Goal: Task Accomplishment & Management: Use online tool/utility

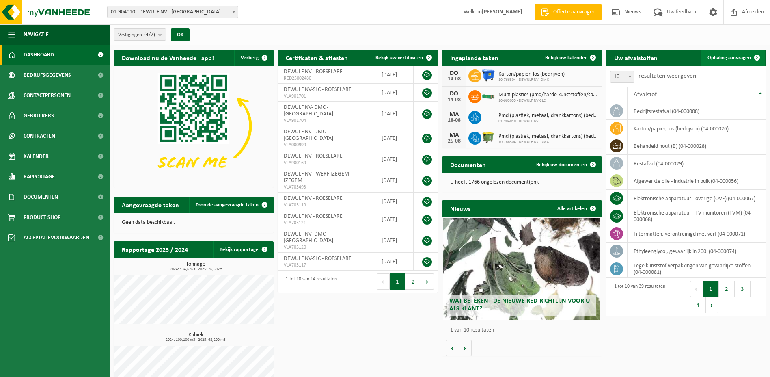
click at [728, 58] on span "Ophaling aanvragen" at bounding box center [729, 57] width 43 height 5
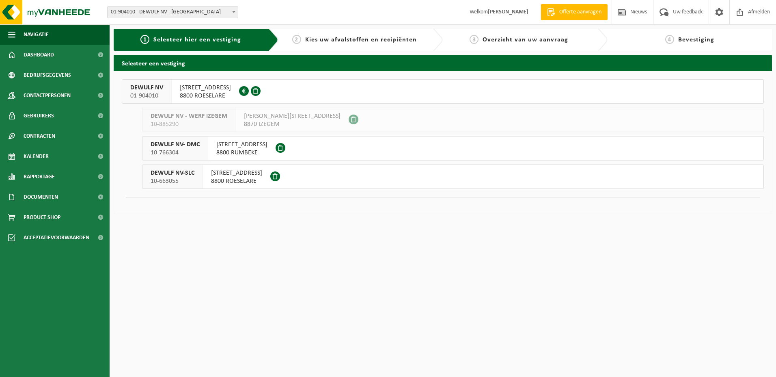
click at [203, 88] on span "MOORSEELSESTEENWEG 20" at bounding box center [205, 88] width 51 height 8
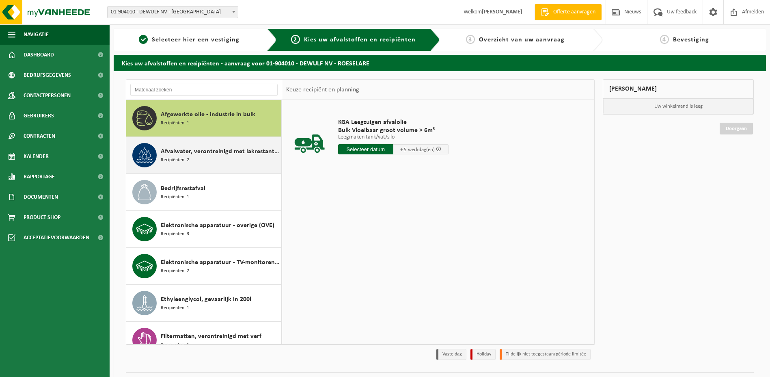
scroll to position [41, 0]
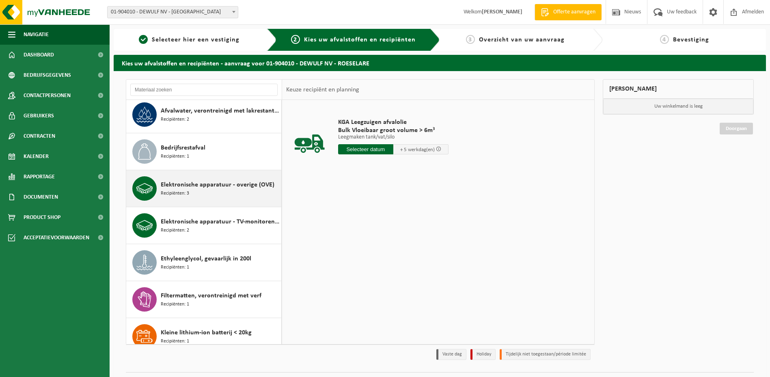
click at [178, 188] on span "Elektronische apparatuur - overige (OVE)" at bounding box center [218, 185] width 114 height 10
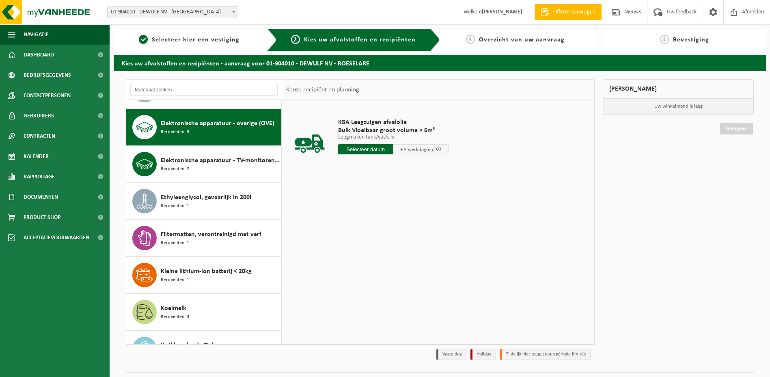
scroll to position [111, 0]
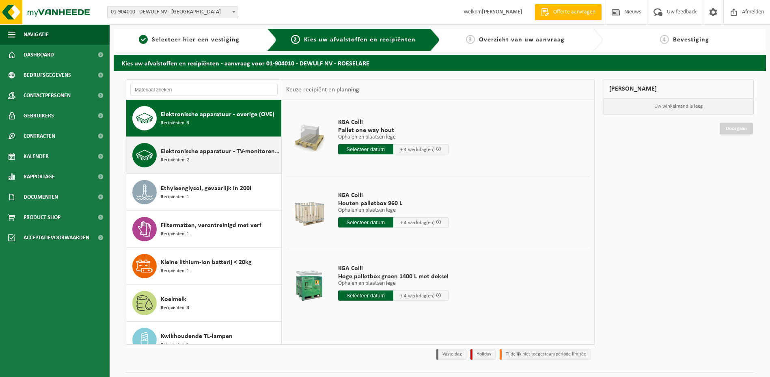
click at [196, 151] on span "Elektronische apparatuur - TV-monitoren (TVM)" at bounding box center [220, 152] width 119 height 10
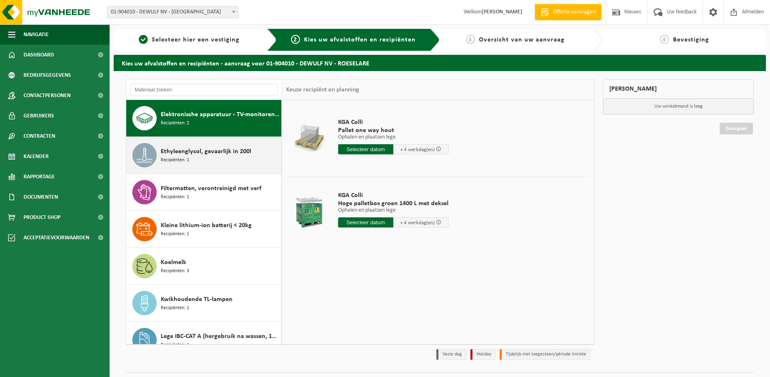
scroll to position [107, 0]
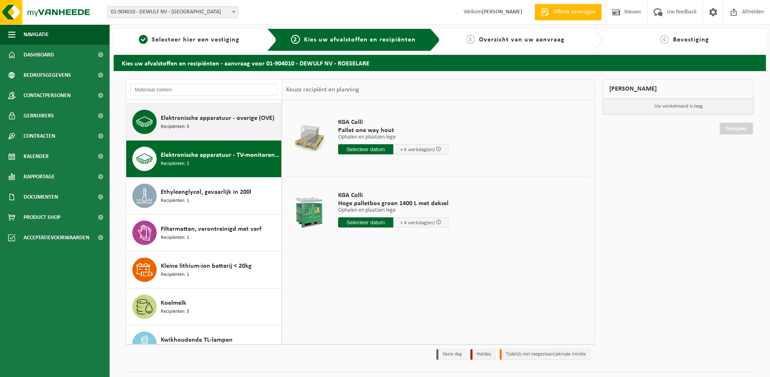
click at [201, 125] on div "Elektronische apparatuur - overige (OVE) Recipiënten: 3" at bounding box center [220, 122] width 119 height 24
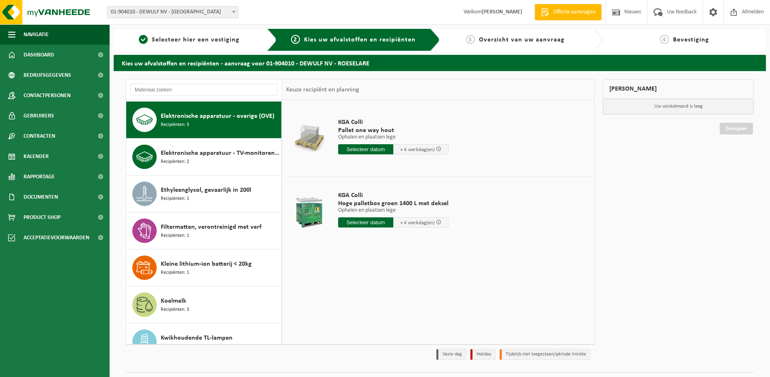
scroll to position [111, 0]
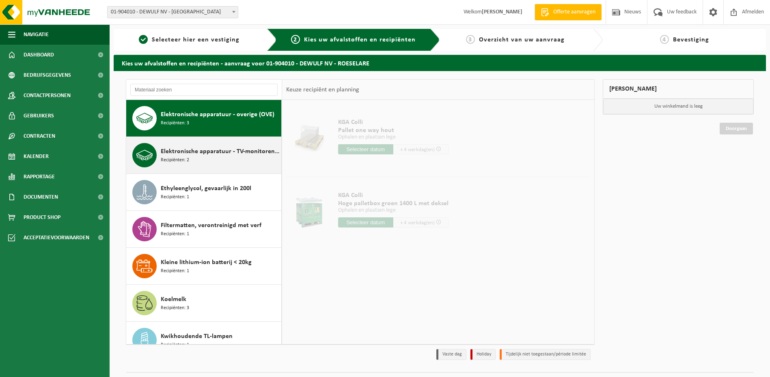
click at [194, 151] on span "Elektronische apparatuur - TV-monitoren (TVM)" at bounding box center [220, 152] width 119 height 10
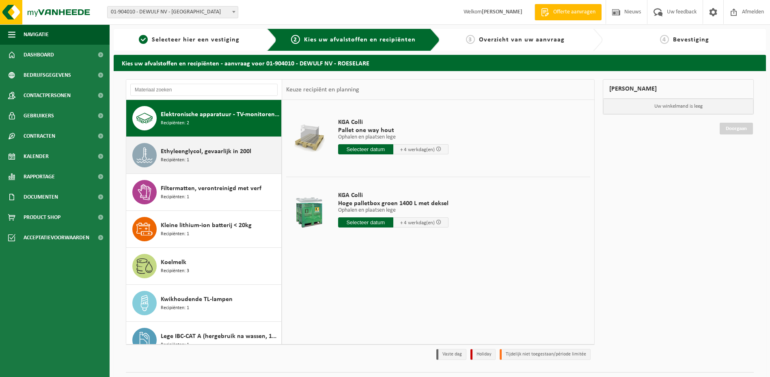
scroll to position [0, 0]
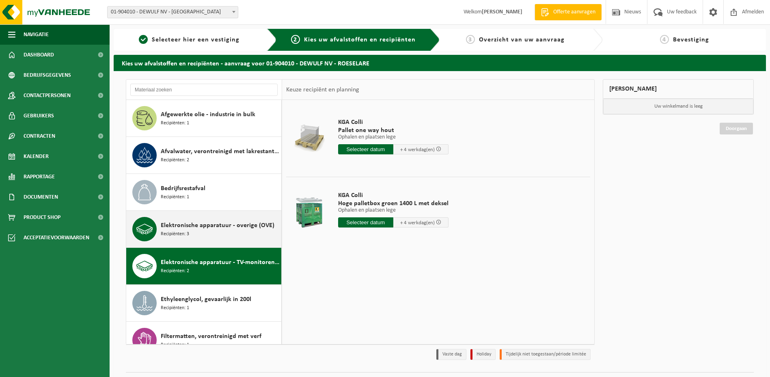
click at [186, 224] on span "Elektronische apparatuur - overige (OVE)" at bounding box center [218, 225] width 114 height 10
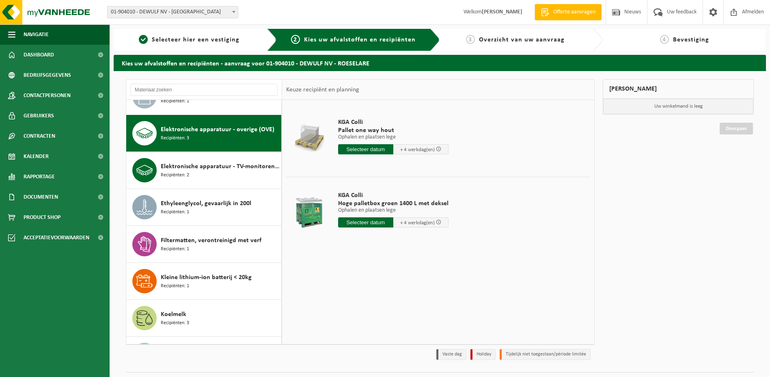
scroll to position [111, 0]
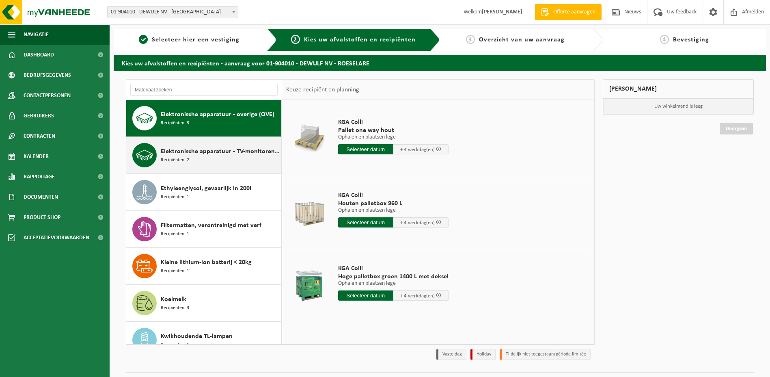
click at [196, 153] on span "Elektronische apparatuur - TV-monitoren (TVM)" at bounding box center [220, 152] width 119 height 10
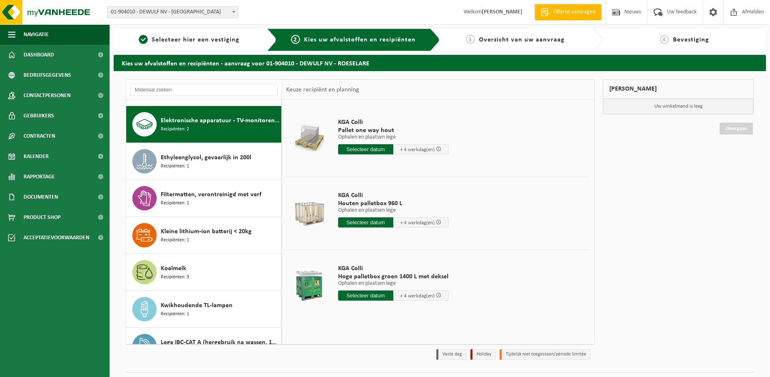
scroll to position [148, 0]
